Goal: Communication & Community: Answer question/provide support

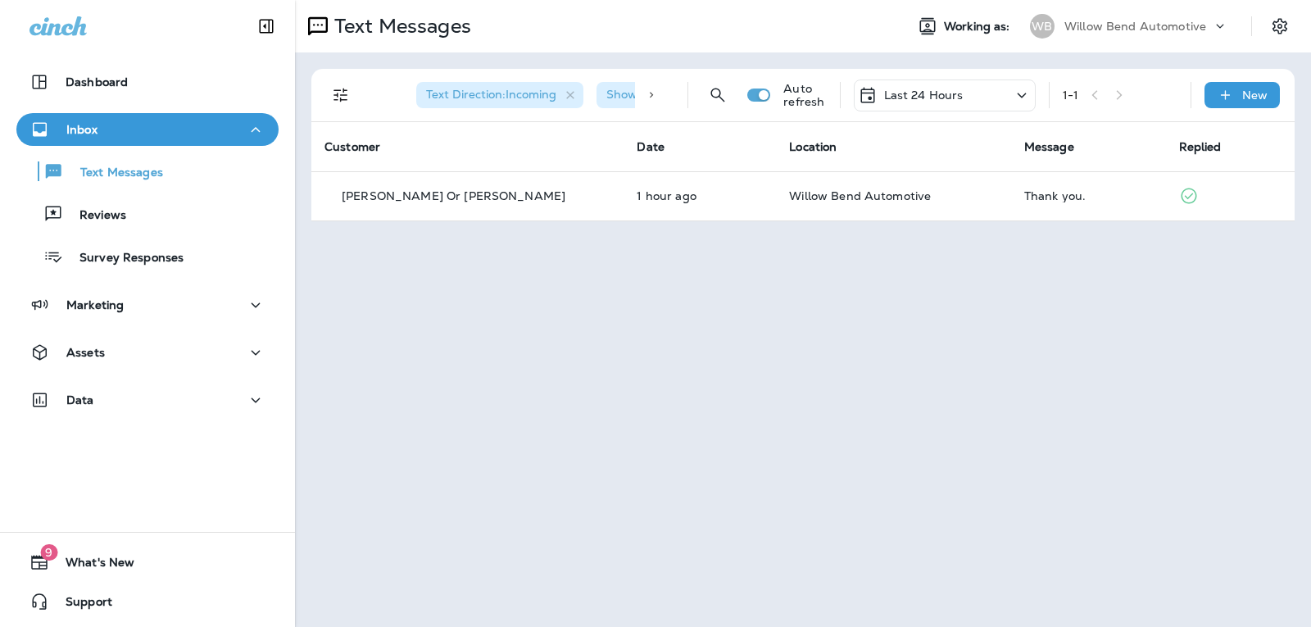
click at [881, 88] on div "Last 24 Hours" at bounding box center [911, 95] width 106 height 20
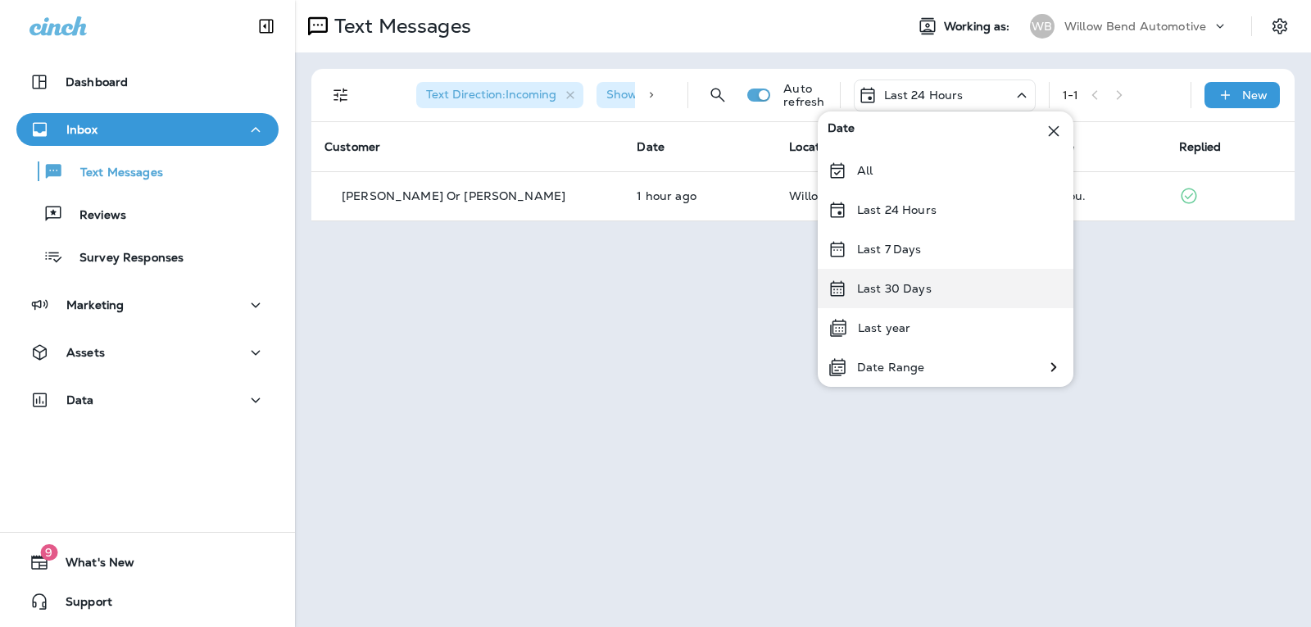
click at [900, 282] on p "Last 30 Days" at bounding box center [894, 288] width 75 height 13
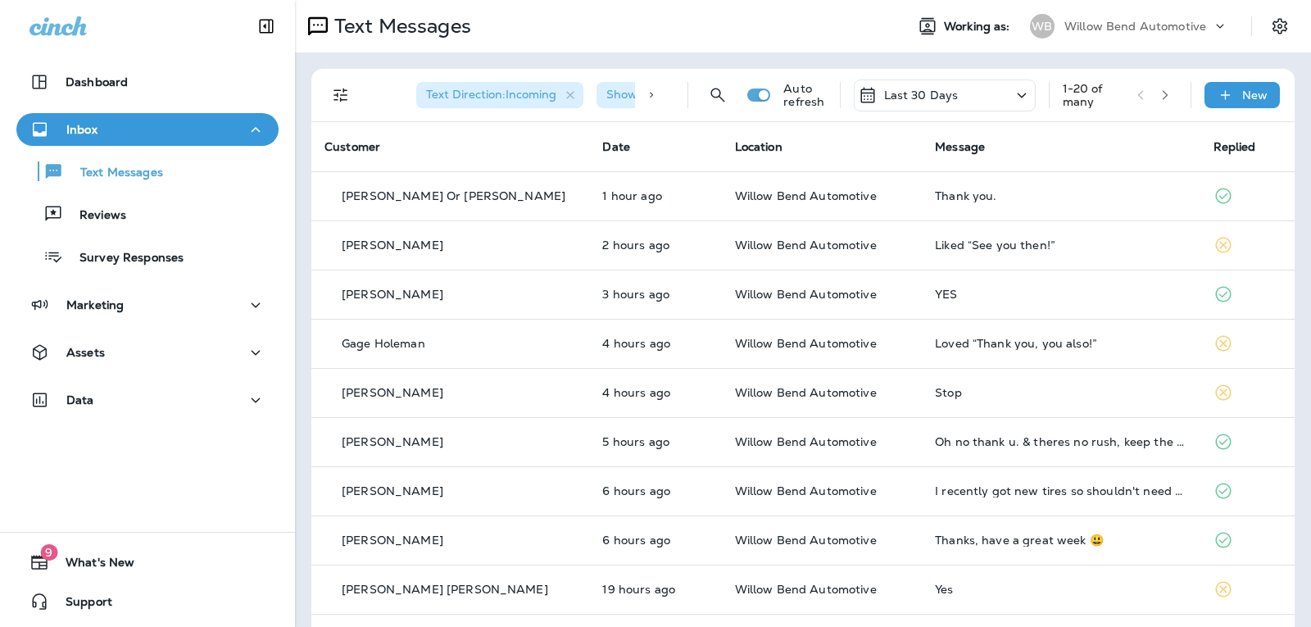
click at [964, 92] on div "Last 30 Days" at bounding box center [945, 95] width 182 height 32
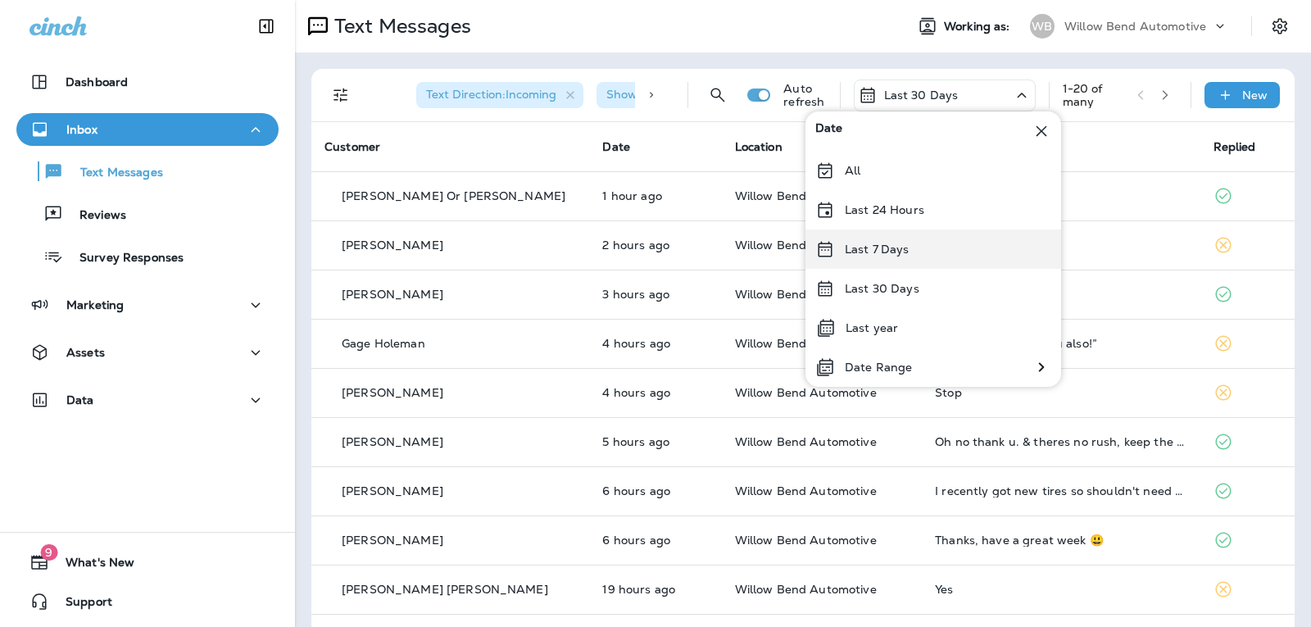
click at [932, 241] on div "Last 7 Days" at bounding box center [933, 248] width 256 height 39
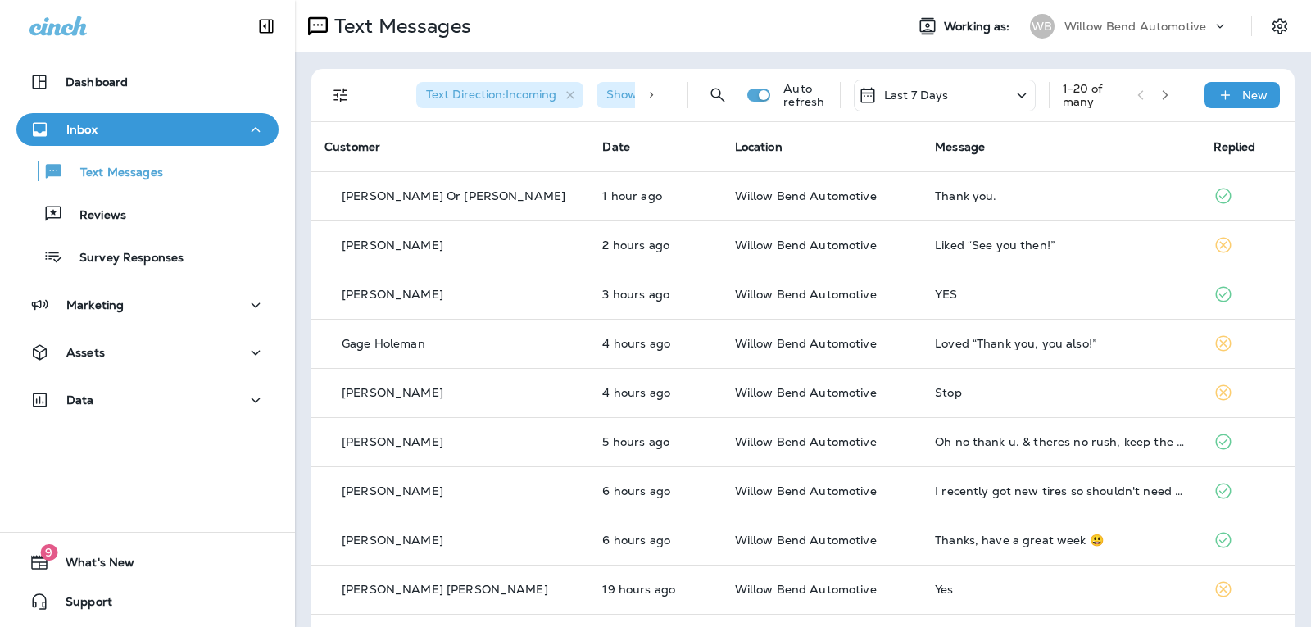
click at [897, 100] on p "Last 7 Days" at bounding box center [916, 94] width 65 height 13
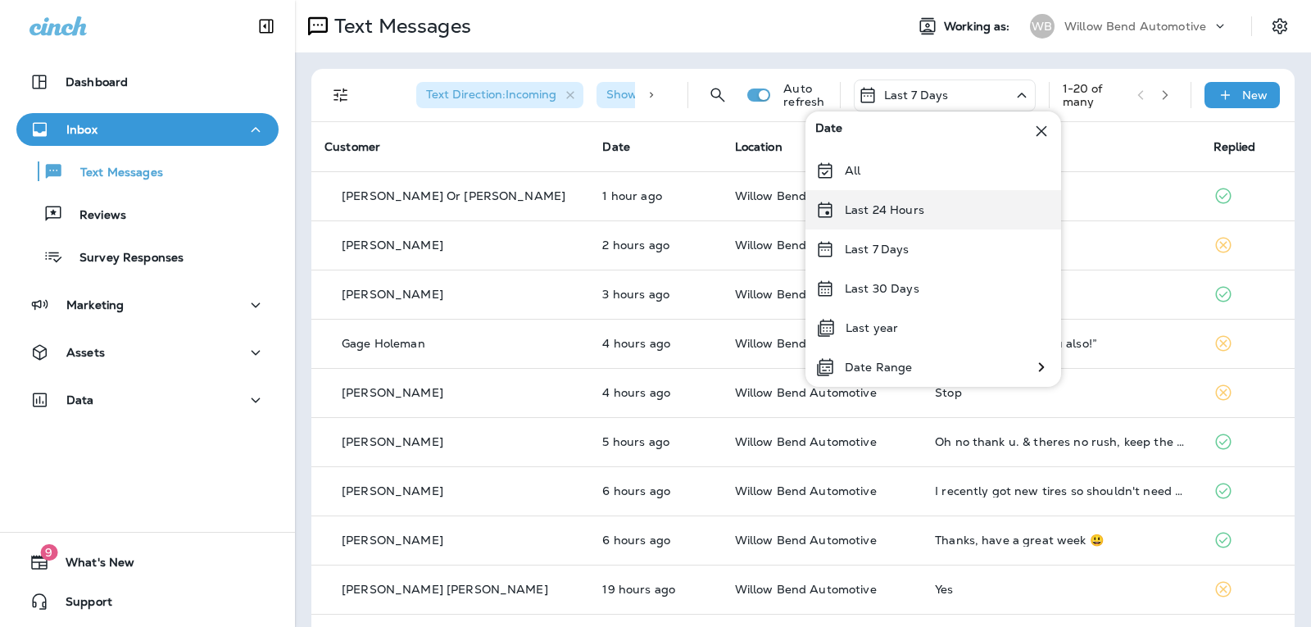
click at [890, 218] on div "Last 24 Hours" at bounding box center [933, 209] width 256 height 39
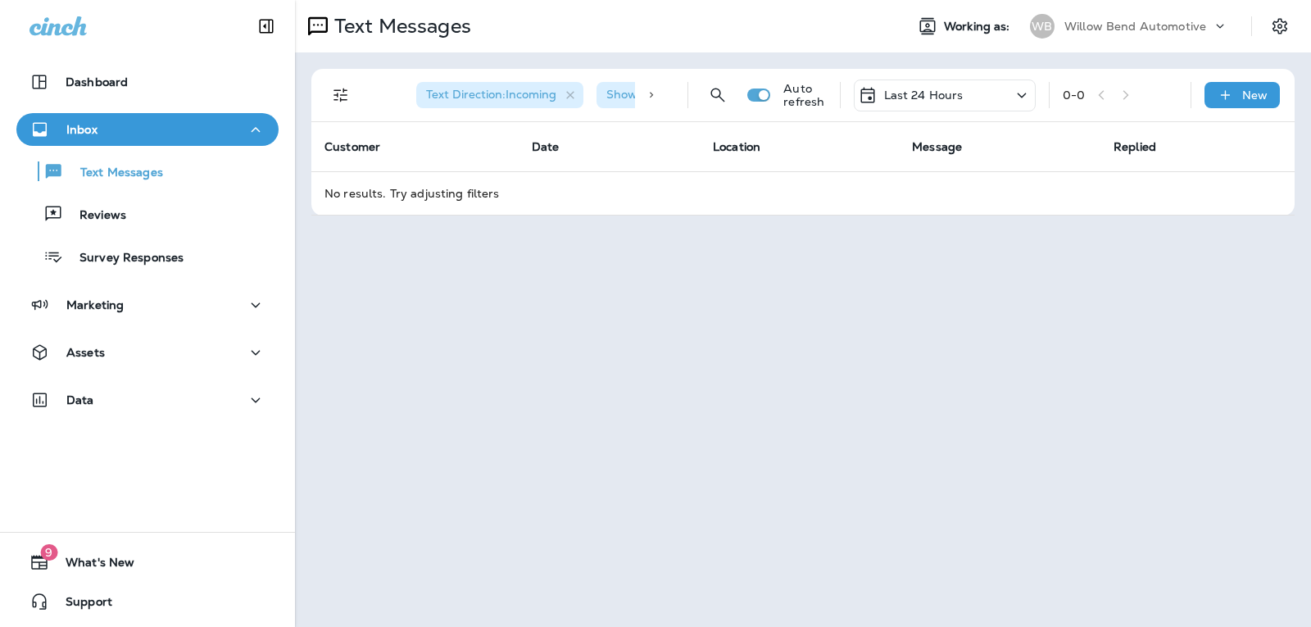
click at [989, 107] on div "Last 24 Hours" at bounding box center [945, 95] width 182 height 32
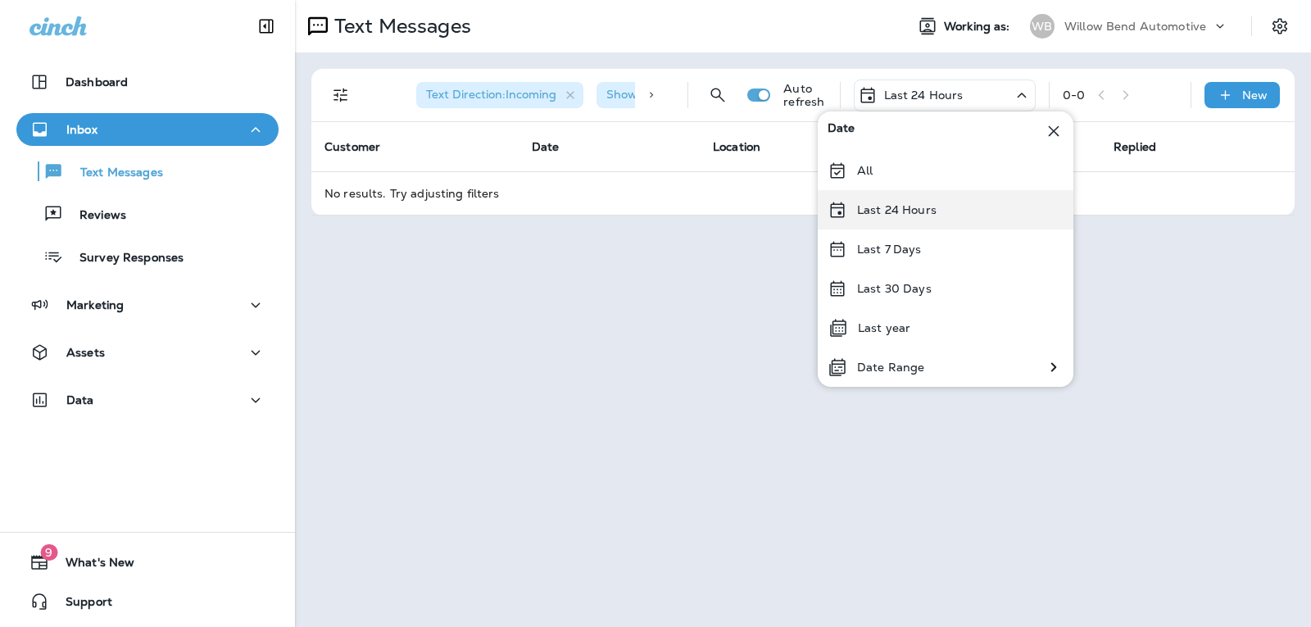
click at [961, 206] on div "Last 24 Hours" at bounding box center [946, 209] width 256 height 39
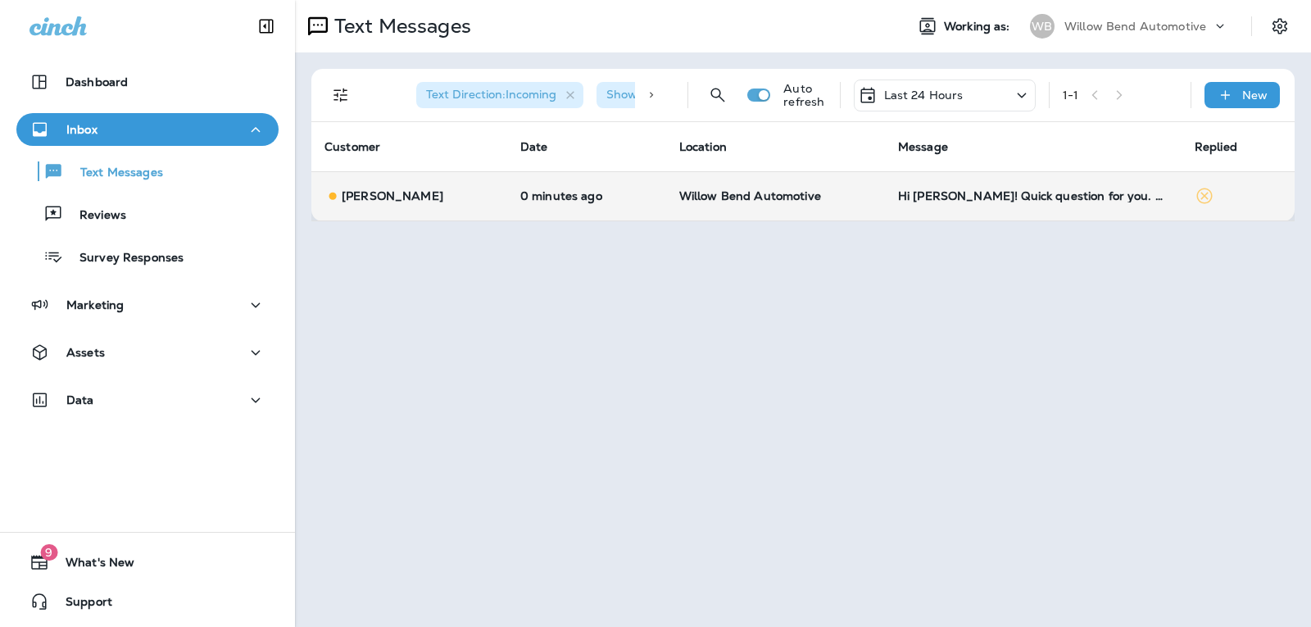
click at [1077, 184] on td "Hi [PERSON_NAME]! Quick question for you. Can you give me a guesstimate on how …" at bounding box center [1033, 195] width 297 height 49
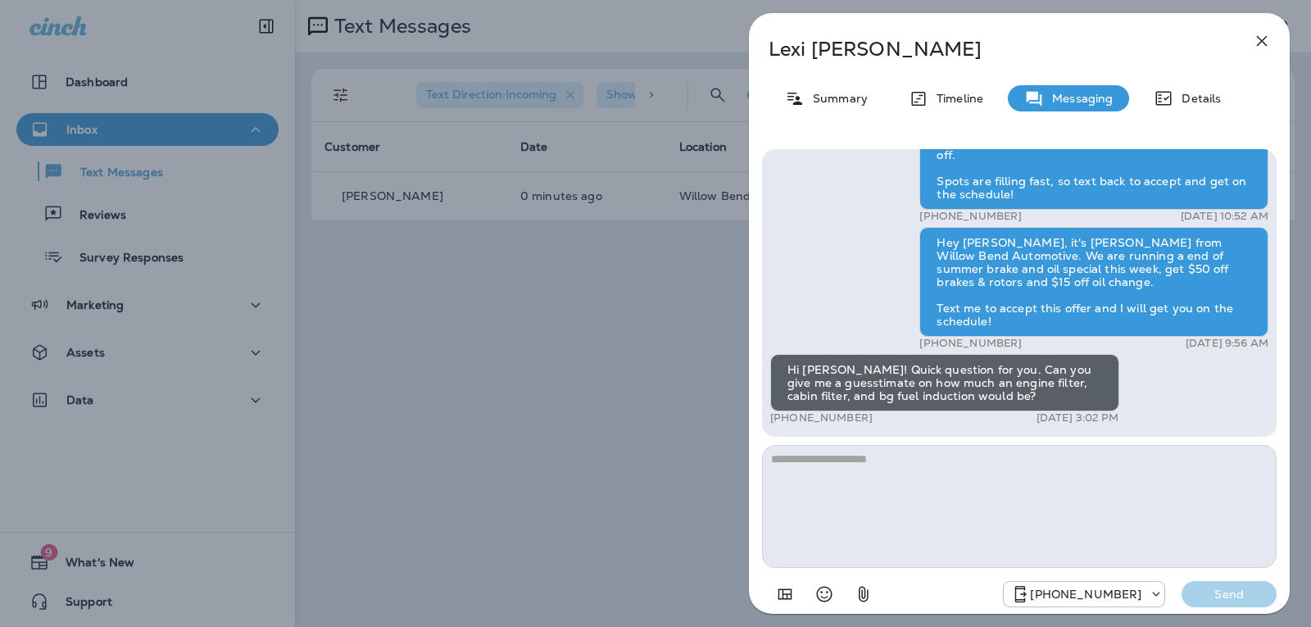
click at [858, 474] on textarea at bounding box center [1019, 506] width 515 height 123
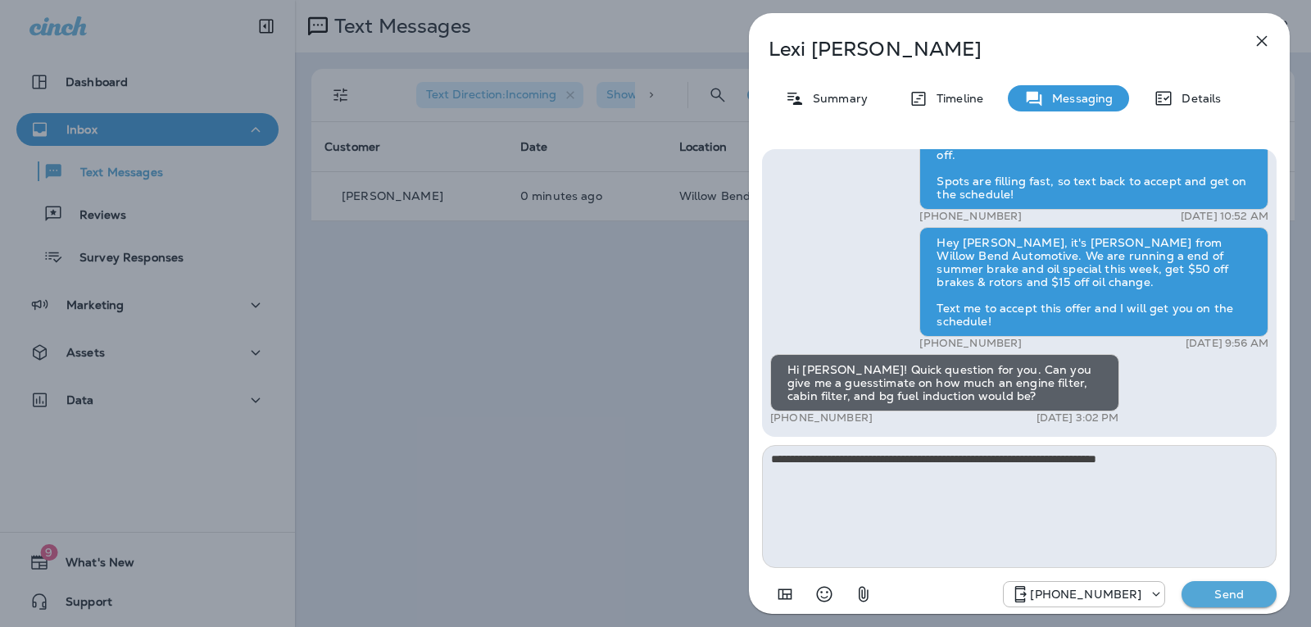
click at [1201, 441] on div "Hi [PERSON_NAME], this is [PERSON_NAME] from Willow Bend Automotive, we have a …" at bounding box center [1019, 379] width 515 height 461
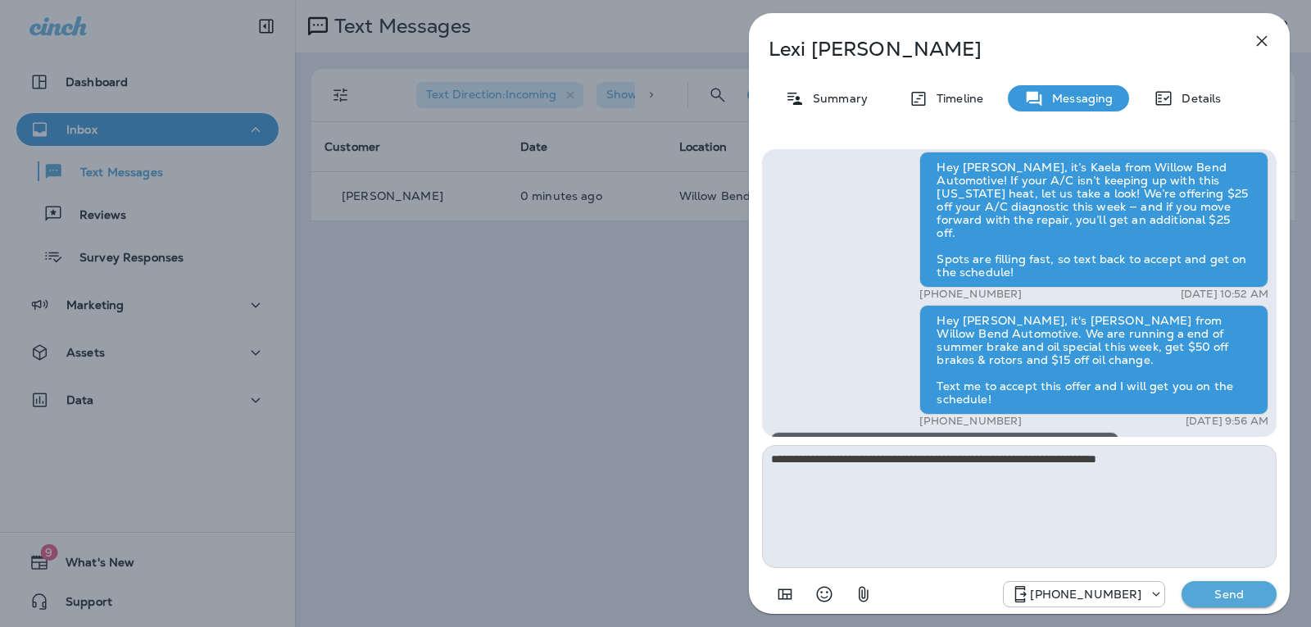
scroll to position [-82, 0]
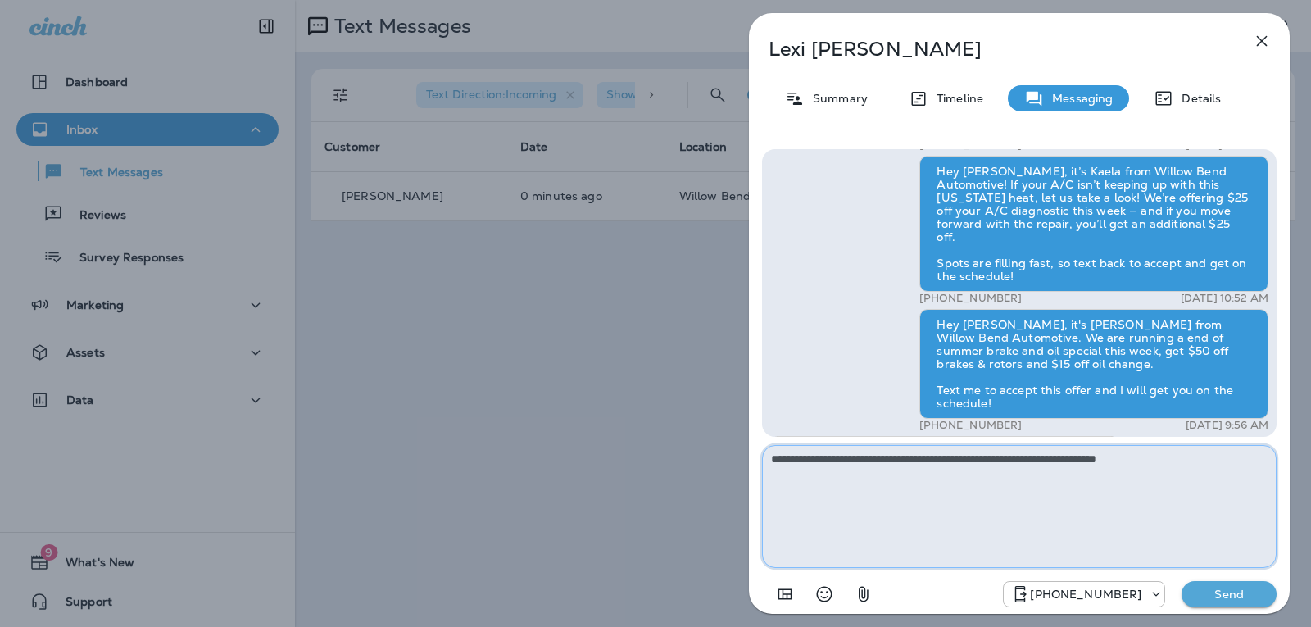
click at [1168, 452] on textarea "**********" at bounding box center [1019, 506] width 515 height 123
drag, startPoint x: 1004, startPoint y: 451, endPoint x: 1253, endPoint y: 501, distance: 254.0
click at [1253, 501] on textarea "**********" at bounding box center [1019, 506] width 515 height 123
type textarea "**********"
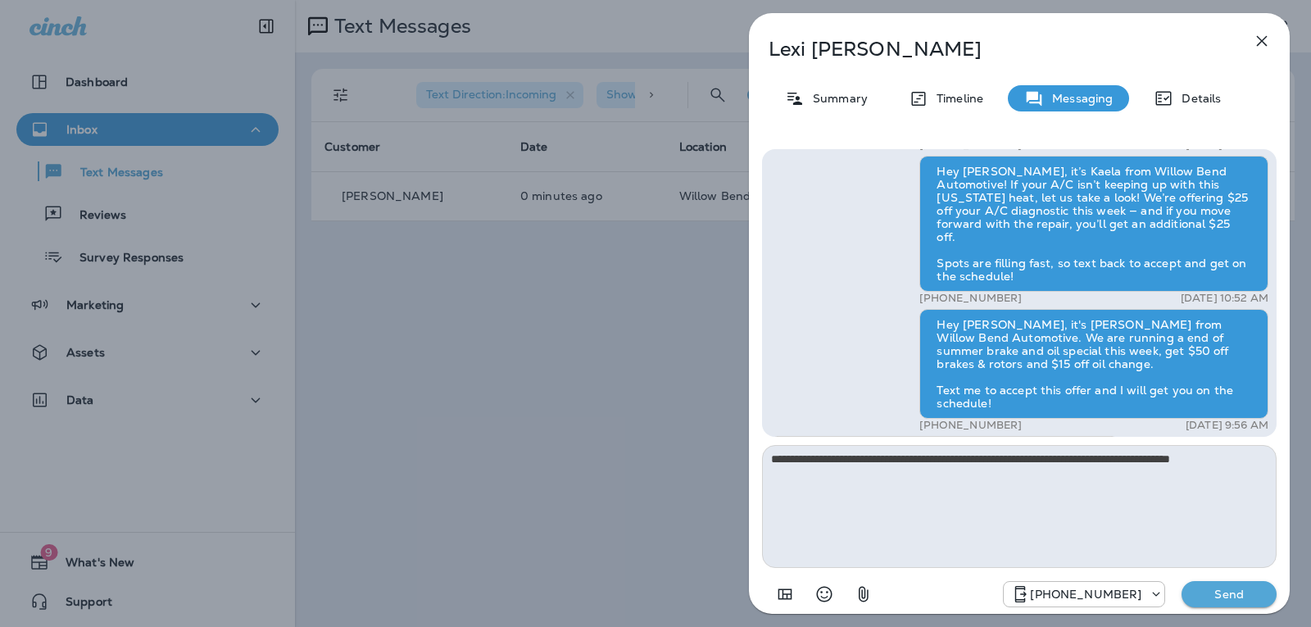
click at [1240, 600] on p "Send" at bounding box center [1229, 594] width 69 height 15
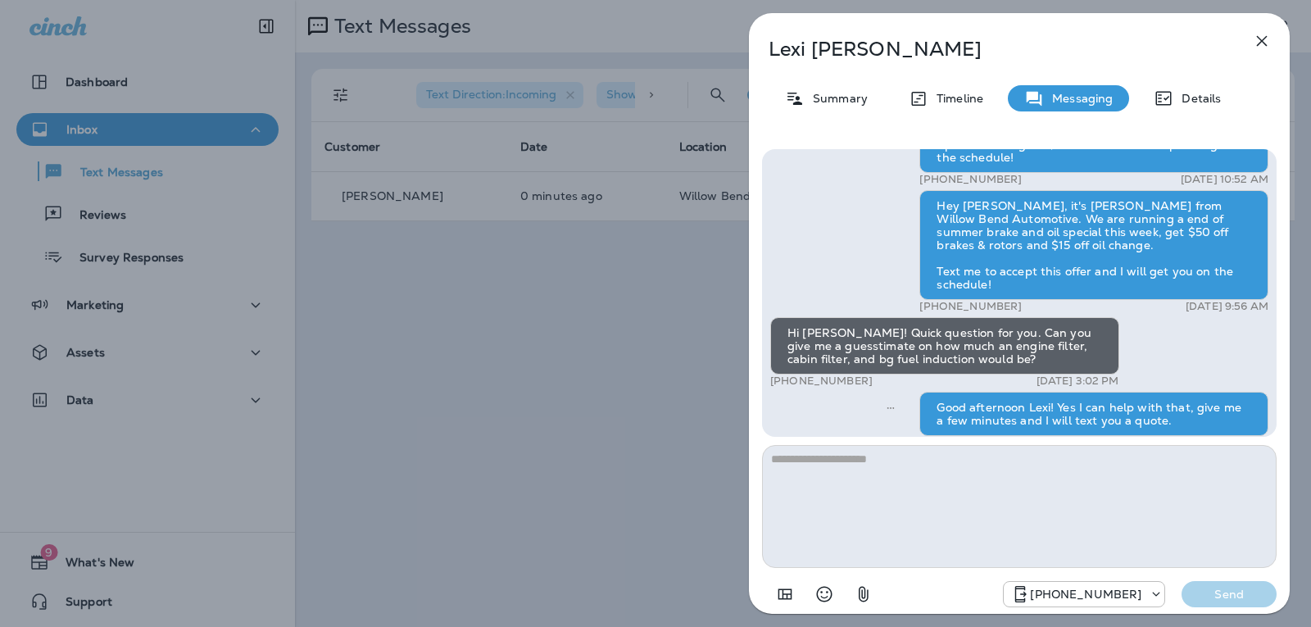
scroll to position [0, 0]
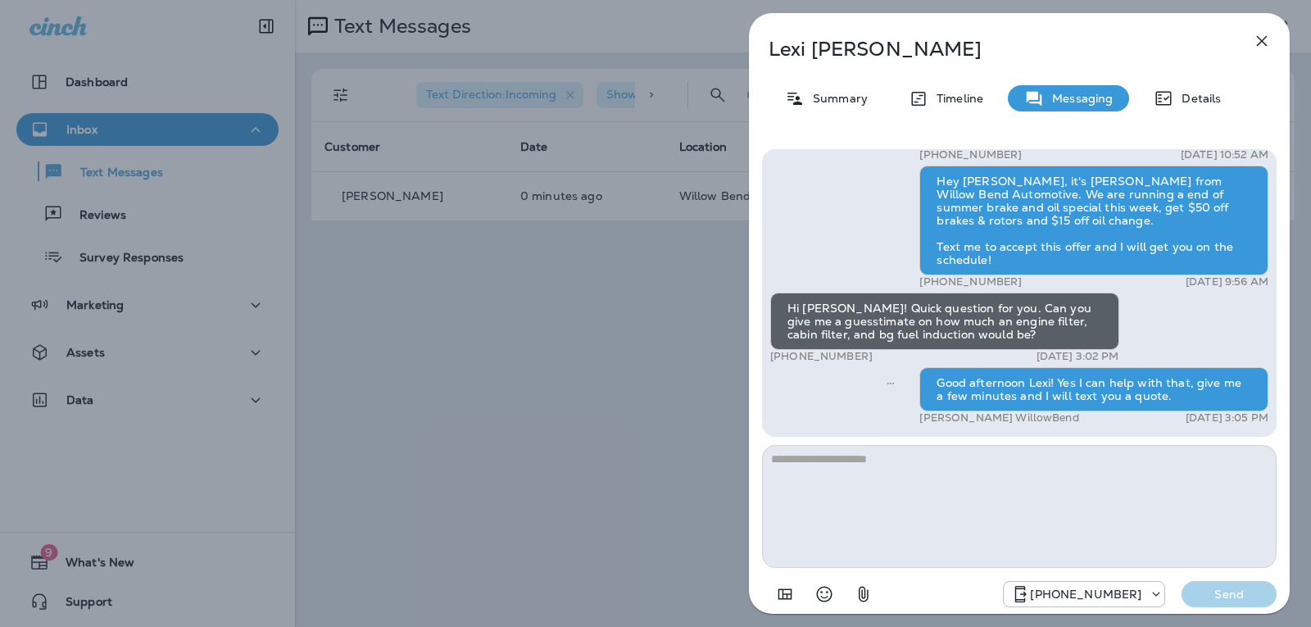
click at [1272, 36] on button "button" at bounding box center [1261, 41] width 33 height 33
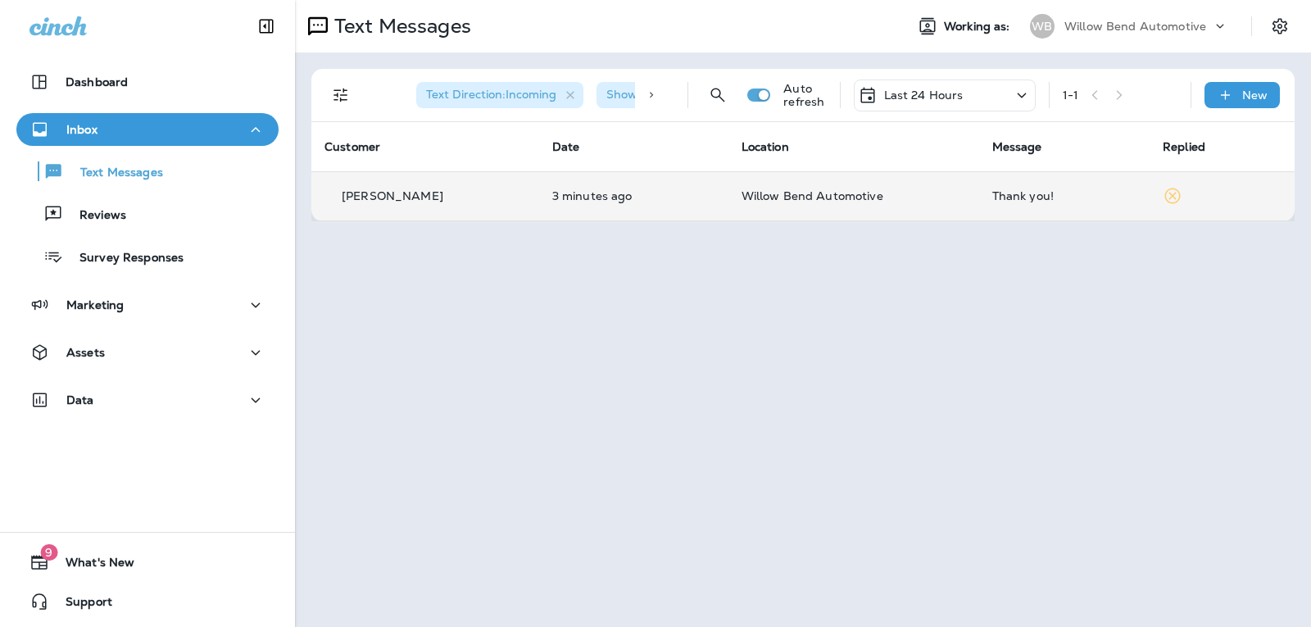
click at [1023, 206] on td "Thank you!" at bounding box center [1064, 195] width 170 height 49
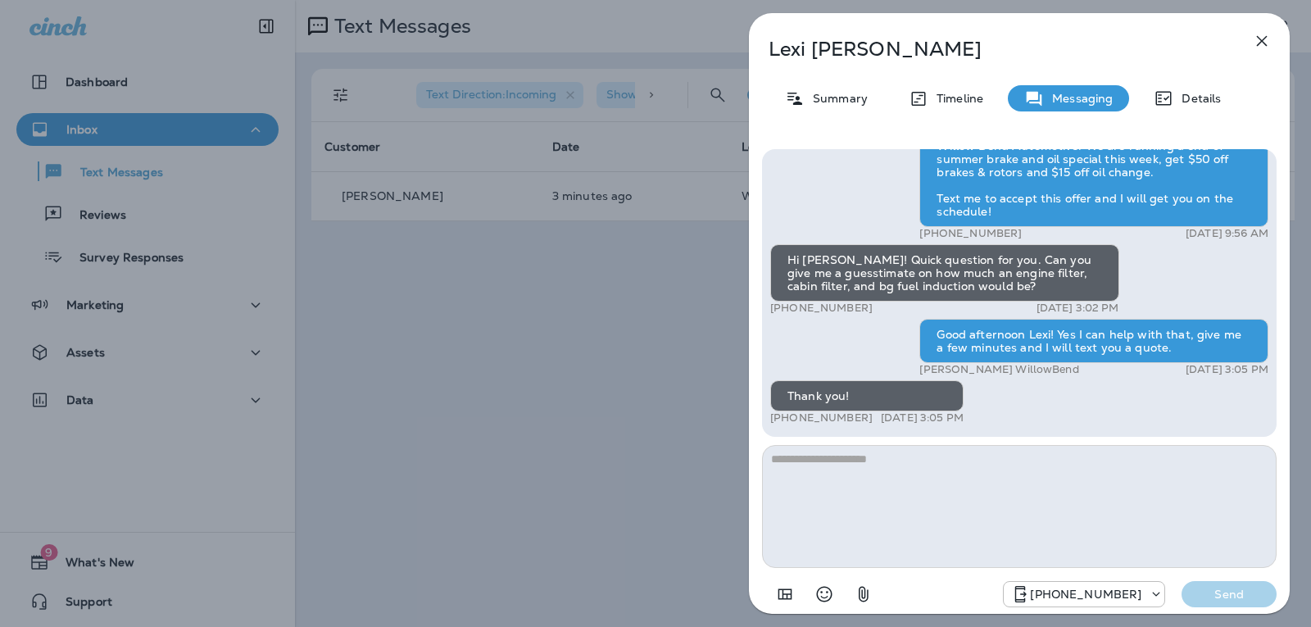
click at [868, 466] on textarea at bounding box center [1019, 506] width 515 height 123
type textarea "**********"
click at [1196, 592] on p "Send" at bounding box center [1229, 594] width 69 height 15
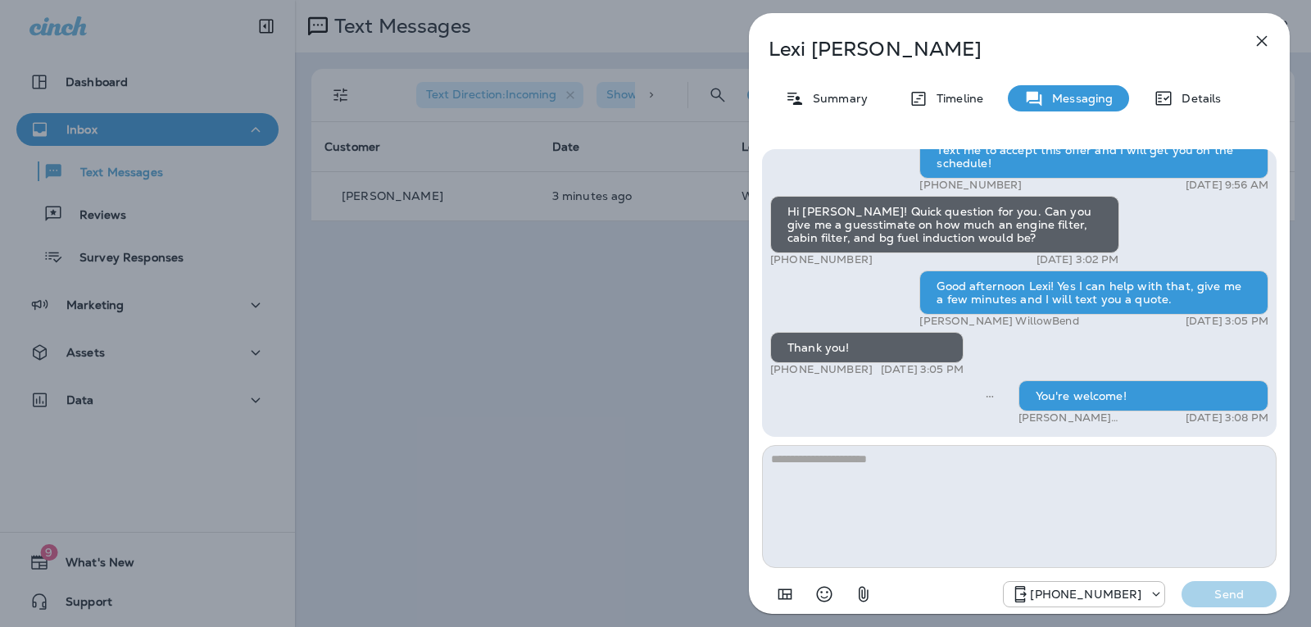
click at [1265, 43] on icon "button" at bounding box center [1262, 41] width 11 height 11
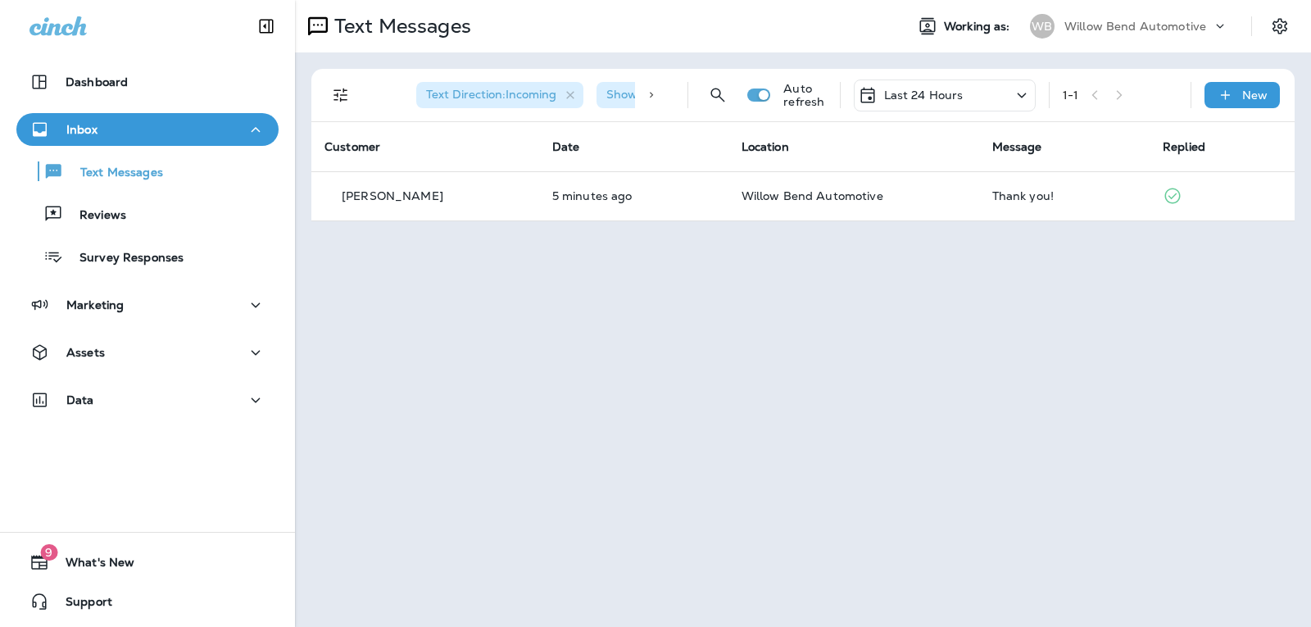
click at [905, 97] on p "Last 24 Hours" at bounding box center [923, 94] width 79 height 13
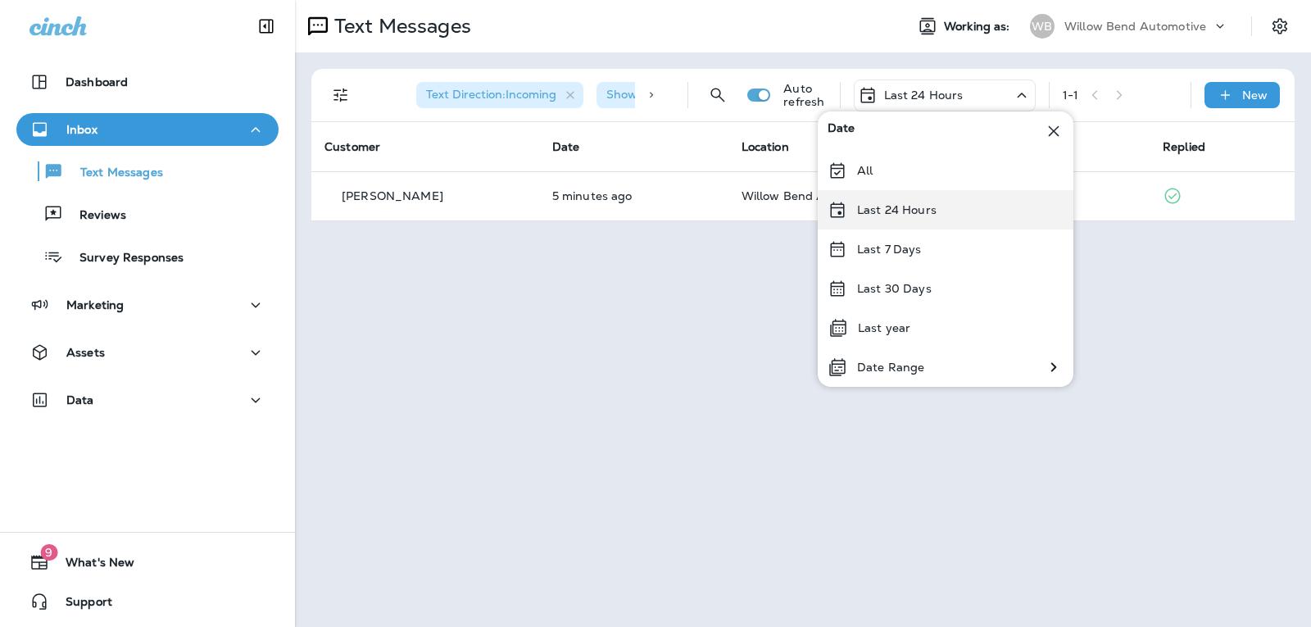
click at [880, 209] on p "Last 24 Hours" at bounding box center [896, 209] width 79 height 13
